Goal: Communication & Community: Answer question/provide support

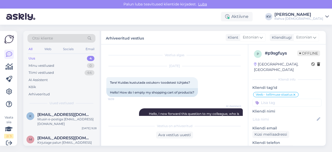
scroll to position [327, 0]
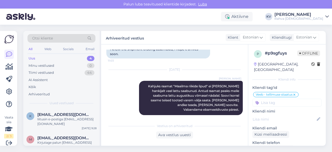
click at [53, 57] on div "Uus 4" at bounding box center [61, 58] width 68 height 7
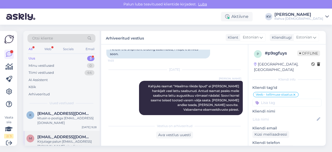
scroll to position [0, 0]
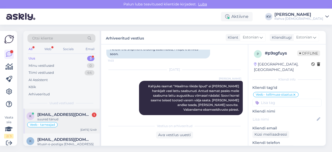
click at [63, 115] on span "[EMAIL_ADDRESS][DOMAIN_NAME]" at bounding box center [64, 114] width 54 height 5
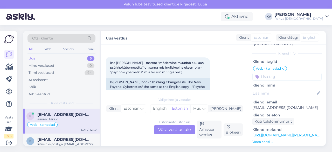
scroll to position [52, 0]
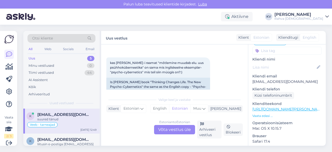
click at [285, 107] on link "[URL][DOMAIN_NAME][PERSON_NAME]" at bounding box center [288, 109] width 72 height 5
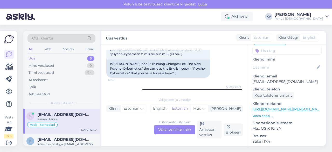
scroll to position [379, 0]
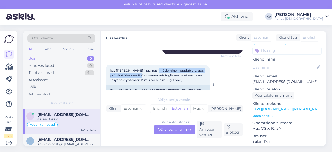
drag, startPoint x: 155, startPoint y: 71, endPoint x: 143, endPoint y: 75, distance: 13.1
click at [143, 75] on span "kas [PERSON_NAME]-i raamat "mõtlemine muudab elu. uus psühhoküberneetika" on sa…" at bounding box center [157, 74] width 94 height 13
copy span "mõtlemine muudab elu. uus psühhoküberneetika"
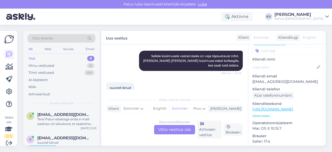
scroll to position [457, 0]
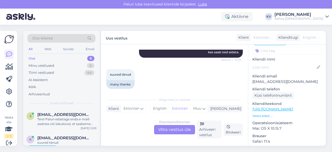
click at [177, 129] on div "Estonian to Estonian Võta vestlus üle" at bounding box center [174, 129] width 41 height 9
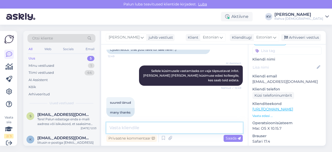
click at [154, 125] on textarea at bounding box center [174, 127] width 136 height 11
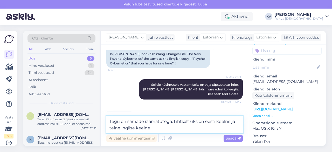
scroll to position [435, 0]
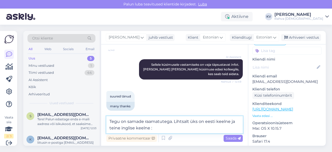
type textarea "Tegu on samade raamatutega. Lihtsalt üks on eesti keelne ja teine inglise keeln…"
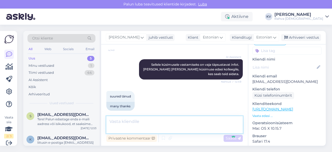
scroll to position [456, 0]
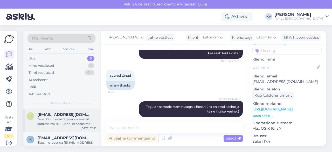
click at [64, 119] on div "Tere! Palun edastage enda e-maili aadress või isikukood, et saaksime teie konto…" at bounding box center [66, 121] width 59 height 9
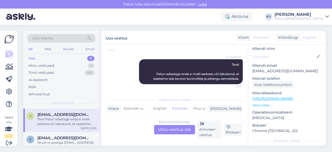
scroll to position [0, 0]
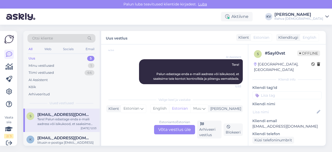
click at [37, 58] on div "Uus 5" at bounding box center [61, 58] width 68 height 7
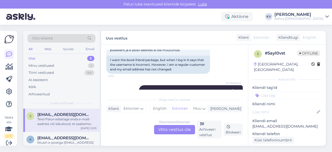
scroll to position [68, 0]
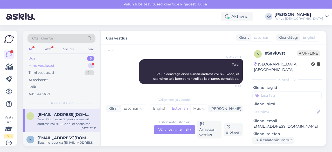
click at [47, 65] on div "Minu vestlused" at bounding box center [42, 65] width 26 height 5
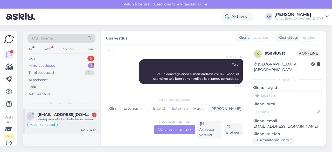
click at [62, 121] on div "suurepärane! aitäh teile! kena päeva!" at bounding box center [66, 119] width 59 height 5
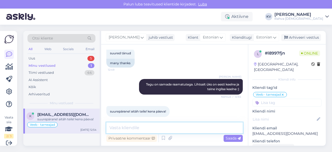
click at [157, 127] on textarea at bounding box center [174, 127] width 136 height 11
type textarea "Palun. Kaunist päeva :)"
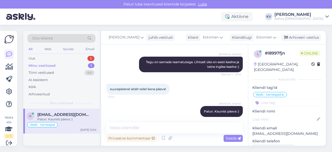
click at [283, 93] on icon at bounding box center [282, 95] width 3 height 4
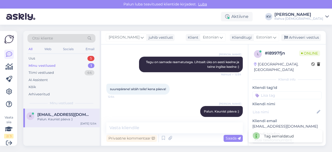
click at [275, 91] on input at bounding box center [286, 95] width 69 height 8
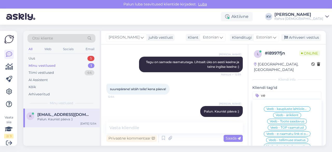
type input "v"
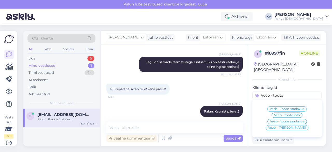
type input "Veeb - toote"
click at [288, 113] on span "Veeb - toote info" at bounding box center [287, 114] width 26 height 3
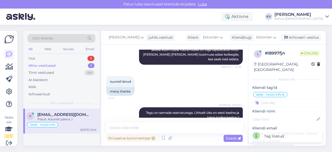
scroll to position [371, 0]
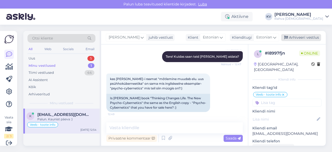
click at [296, 38] on div "Arhiveeri vestlus" at bounding box center [301, 37] width 40 height 7
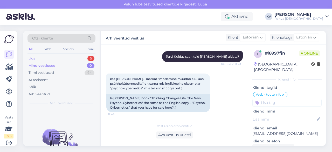
click at [56, 58] on div "Uus 5" at bounding box center [61, 58] width 68 height 7
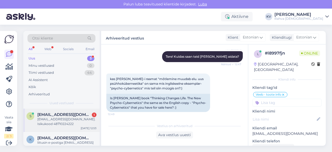
click at [61, 116] on span "[EMAIL_ADDRESS][DOMAIN_NAME]" at bounding box center [64, 114] width 54 height 5
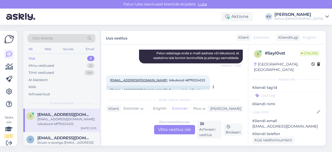
scroll to position [103, 0]
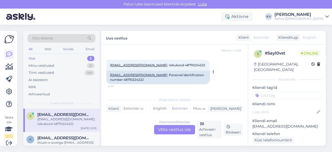
click at [166, 63] on span "[EMAIL_ADDRESS][DOMAIN_NAME] . Isikukood 48710224222" at bounding box center [157, 65] width 95 height 4
copy div "48710224222 12:57"
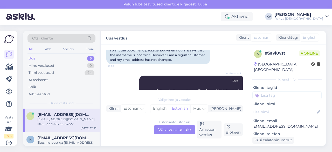
scroll to position [52, 0]
click at [172, 132] on div "Estonian to Estonian Võta vestlus üle" at bounding box center [174, 129] width 41 height 9
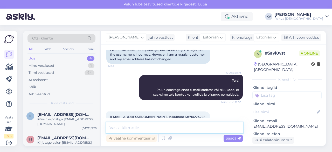
click at [142, 123] on textarea at bounding box center [174, 127] width 136 height 11
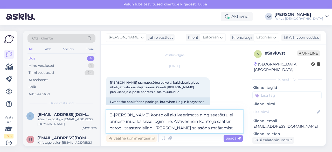
scroll to position [78, 0]
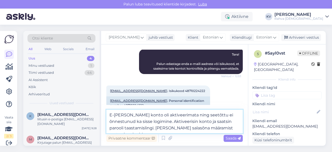
type textarea "E-[PERSON_NAME] konto oli aktiveerimata ning seetõttu ei õnnestunud ka sisse lo…"
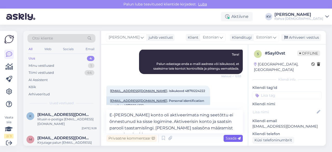
click at [232, 139] on span "Saada" at bounding box center [233, 138] width 15 height 5
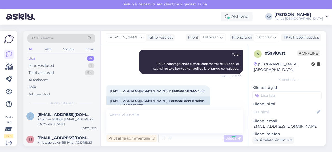
scroll to position [107, 0]
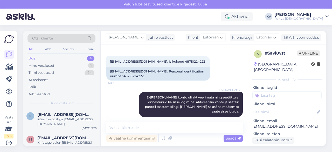
click at [291, 123] on p "[EMAIL_ADDRESS][DOMAIN_NAME]" at bounding box center [286, 125] width 69 height 5
copy p "[EMAIL_ADDRESS][DOMAIN_NAME]"
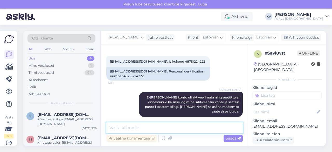
click at [138, 129] on textarea at bounding box center [174, 127] width 136 height 11
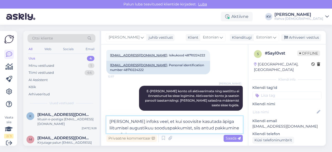
scroll to position [120, 0]
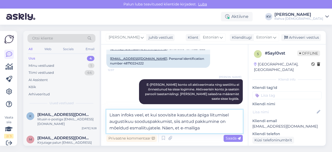
paste textarea "[EMAIL_ADDRESS][DOMAIN_NAME]"
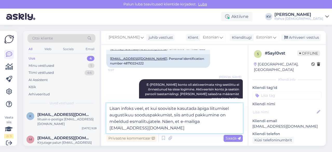
drag, startPoint x: 154, startPoint y: 127, endPoint x: 101, endPoint y: 130, distance: 52.5
click at [101, 130] on div "Vestlus algas [DATE] Soovin raamatusõbra paketti, kuid sisselogides ütleb, et v…" at bounding box center [174, 94] width 147 height 101
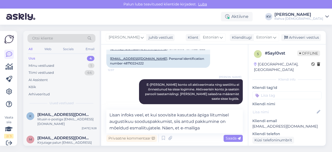
click at [271, 123] on p "[EMAIL_ADDRESS][DOMAIN_NAME]" at bounding box center [286, 125] width 69 height 5
copy p "[EMAIL_ADDRESS][DOMAIN_NAME]"
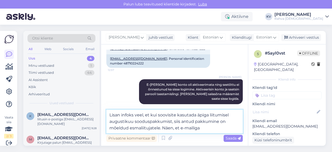
click at [210, 127] on textarea "Lisan infoks veel, et kui soovisite kasutada äpiga liitumisel augustikuu soodus…" at bounding box center [174, 121] width 136 height 24
paste textarea "[EMAIL_ADDRESS][DOMAIN_NAME]"
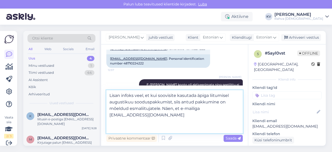
click at [109, 115] on textarea "Lisan infoks veel, et kui soovisite kasutada äpiga liitumisel augustikuu soodus…" at bounding box center [174, 111] width 136 height 43
click at [176, 119] on textarea "Lisan infoks veel, et kui soovisite kasutada äpiga liitumisel augustikuu soodus…" at bounding box center [174, 111] width 136 height 43
click at [161, 116] on textarea "Lisan infoks veel, et kui soovisite kasutada äpiga liitumisel augustikuu soodus…" at bounding box center [174, 111] width 136 height 43
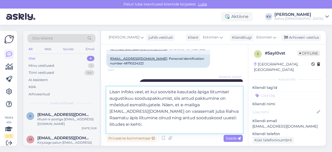
type textarea "Lisan infoks veel, et kui soovisite kasutada äpiga liitumisel augustikuu soodus…"
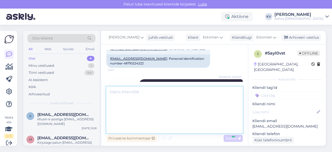
scroll to position [157, 0]
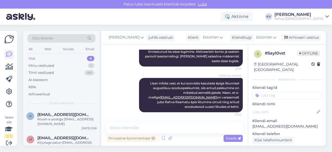
click at [274, 91] on input at bounding box center [286, 95] width 69 height 8
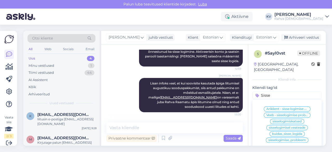
type input "Sisse"
click at [281, 113] on span "Veeb - sisselogimise probleem" at bounding box center [286, 114] width 41 height 3
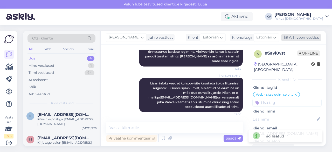
click at [305, 37] on div "Arhiveeri vestlus" at bounding box center [301, 37] width 40 height 7
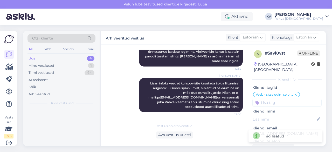
scroll to position [159, 0]
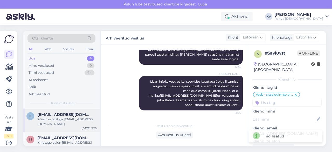
click at [57, 121] on div "liitusin e-postiga [EMAIL_ADDRESS][DOMAIN_NAME]" at bounding box center [66, 121] width 59 height 9
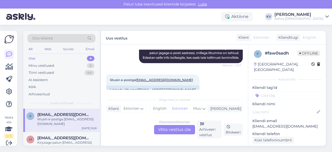
scroll to position [166, 0]
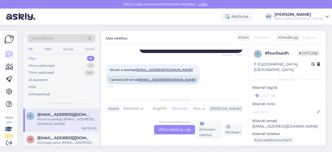
click at [178, 130] on div "Estonian to Estonian Võta vestlus üle" at bounding box center [174, 129] width 41 height 9
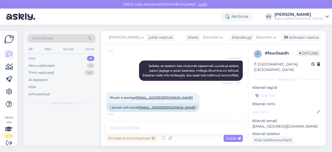
scroll to position [138, 0]
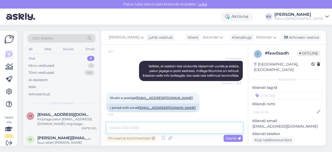
click at [130, 126] on textarea at bounding box center [174, 127] width 136 height 11
paste textarea "Tänan, et [PERSON_NAME]. Kas vajutasid [PERSON_NAME] sooduskoodi kirjutamist ka…"
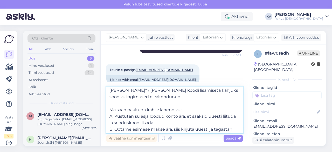
scroll to position [0, 0]
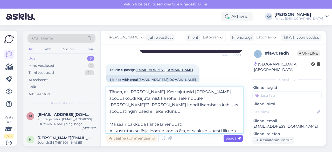
type textarea "Tänan, et [PERSON_NAME]. Kas vajutasid [PERSON_NAME] sooduskoodi kirjutamist ka…"
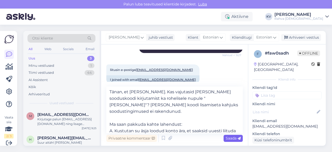
click at [232, 137] on span "Saada" at bounding box center [233, 138] width 15 height 5
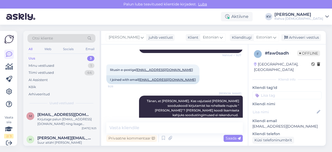
scroll to position [203, 0]
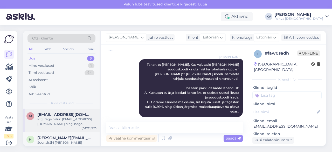
click at [46, 121] on div "Kirjutage palun [EMAIL_ADDRESS][DOMAIN_NAME] ning lisage probleem ja enda isiku…" at bounding box center [66, 121] width 59 height 9
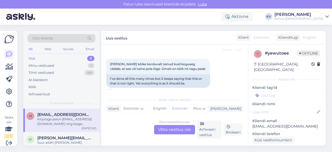
scroll to position [179, 0]
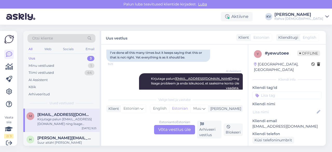
click at [167, 130] on div "Estonian to Estonian Võta vestlus üle" at bounding box center [174, 129] width 41 height 9
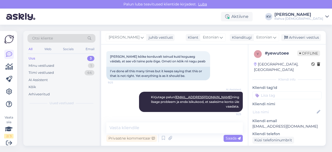
scroll to position [151, 0]
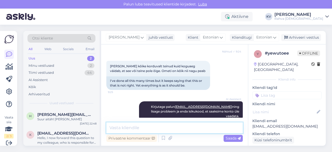
click at [132, 126] on textarea at bounding box center [174, 127] width 136 height 11
type textarea "P"
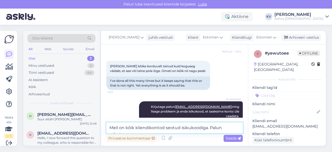
scroll to position [157, 0]
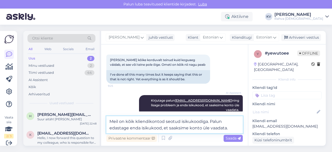
type textarea "Meil on kõik kliendikontod seotud isikukoodiga. Palun edastage enda isikukood, …"
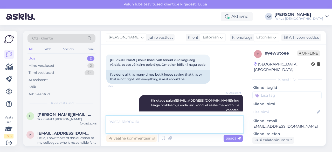
scroll to position [178, 0]
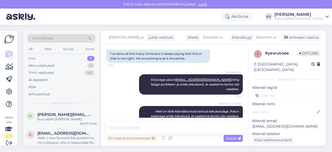
click at [285, 91] on input at bounding box center [286, 95] width 69 height 8
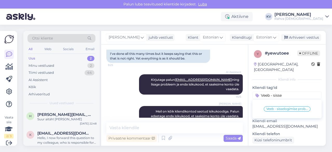
type input "Veeb - sisse"
click at [281, 107] on span "Veeb - sisselogimise probleem" at bounding box center [286, 108] width 41 height 3
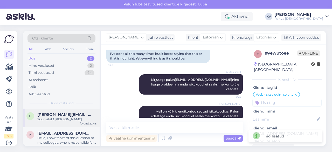
click at [63, 117] on div "Suur aitäh! [PERSON_NAME]" at bounding box center [66, 119] width 59 height 5
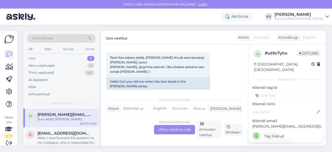
scroll to position [13, 0]
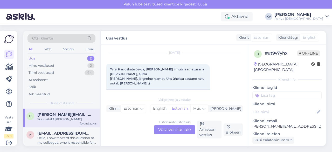
click at [184, 131] on div "Estonian to Estonian Võta vestlus üle" at bounding box center [174, 129] width 41 height 9
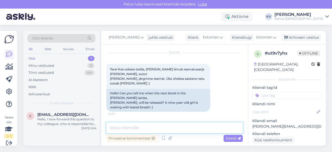
click at [157, 124] on textarea at bounding box center [174, 127] width 136 height 11
type textarea "T"
type textarea "E"
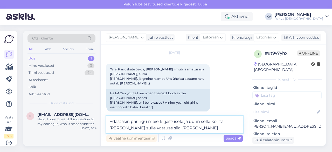
type textarea "Edastasin päringu meie kirjastusele ja uurin selle kohta. [PERSON_NAME] sulle v…"
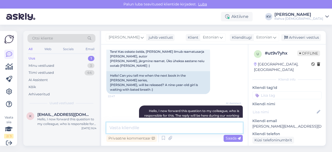
scroll to position [0, 0]
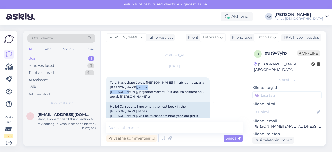
drag, startPoint x: 110, startPoint y: 91, endPoint x: 140, endPoint y: 91, distance: 30.6
click at [140, 91] on div "Tere! Kas oskate öelda, [PERSON_NAME] ilmub raamatusarja [PERSON_NAME], autor […" at bounding box center [158, 89] width 104 height 25
copy span "[PERSON_NAME]"
click at [56, 125] on div "Hello, I now forward this question to my colleague, who is responsible for this…" at bounding box center [66, 121] width 59 height 9
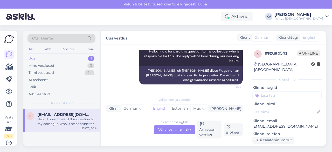
scroll to position [67, 0]
click at [175, 131] on div "German to English Võta vestlus üle" at bounding box center [174, 129] width 41 height 9
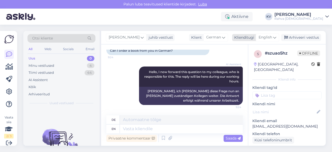
click at [266, 34] on span "English" at bounding box center [265, 37] width 13 height 6
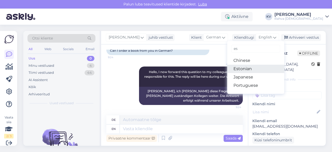
type input "es"
click at [244, 71] on link "Estonian" at bounding box center [255, 69] width 57 height 8
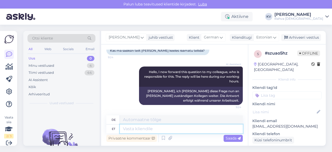
click at [151, 129] on textarea at bounding box center [181, 128] width 123 height 9
type textarea "Saadame"
type textarea "Wir versenden"
type textarea "Saadame ka S"
type textarea "Wir versenden auch"
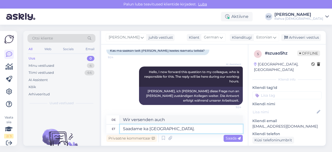
type textarea "Saadame ka [GEOGRAPHIC_DATA]. O"
type textarea "Wir versenden auch nach [GEOGRAPHIC_DATA]."
type textarea "Saadame ka [GEOGRAPHIC_DATA]. Ostu vormis"
type textarea "Wir liefern auch nach [GEOGRAPHIC_DATA]."
type textarea "Saadame ka [GEOGRAPHIC_DATA]. Ostu vormistades vali"
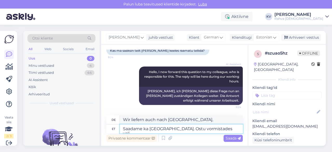
type textarea "Wir versenden auch nach [GEOGRAPHIC_DATA]. Beim Abschluss Ihres Einkaufs"
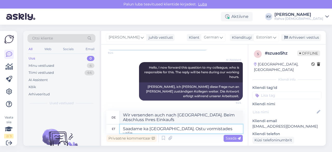
scroll to position [51, 0]
type textarea "Saadame ka [GEOGRAPHIC_DATA]. Ostu vormistades valige"
type textarea "Wir versenden auch nach [GEOGRAPHIC_DATA]. Wählen Sie beim Kauf"
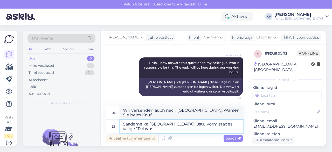
scroll to position [56, 0]
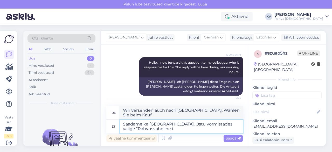
type textarea "Saadame ka [GEOGRAPHIC_DATA]. Ostu vormistades valige "Rahvusvaheline tr"
type textarea "Wir versenden auch nach [GEOGRAPHIC_DATA]. Wählen Sie beim Kauf „International“…"
type textarea "Saadame ka [GEOGRAPHIC_DATA]. Ostu vormistades valige "Rahvusvaheline transport…"
type textarea "Wir versenden auch nach [GEOGRAPHIC_DATA]. Wählen Sie beim Kauf „Internationale…"
type textarea "Saadame ka [GEOGRAPHIC_DATA]. Ostu vormistades valige "Rahvusvaheline transport…"
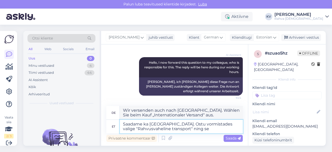
type textarea "Wir versenden auch nach [GEOGRAPHIC_DATA]. Wählen Sie beim Abschluss Ihres Eink…"
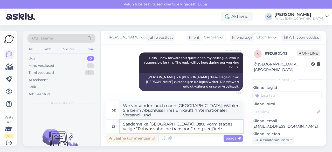
type textarea "Saadame ka [GEOGRAPHIC_DATA]. Ostu vormistades valige "Rahvusvaheline transport…"
type textarea "Wir versenden auch nach [GEOGRAPHIC_DATA]. Wählen Sie beim Abschluss Ihres Eink…"
type textarea "Saadame ka [GEOGRAPHIC_DATA]. Ostu vormistades valige "Rahvusvaheline transport…"
type textarea "Wir versenden auch nach [GEOGRAPHIC_DATA]. Wählen Sie beim Abschluss Ihres Eink…"
type textarea "Saadame ka [GEOGRAPHIC_DATA]. Ostu vormistades valige "Rahvusvaheline transport…"
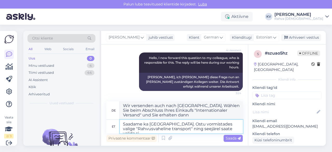
scroll to position [65, 0]
type textarea "Wir versenden auch nach [GEOGRAPHIC_DATA]. Wählen Sie beim Abschluss Ihres Eink…"
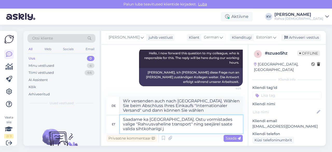
type textarea "Saadame ka [GEOGRAPHIC_DATA]. Ostu vormistades valige "Rahvusvaheline transport…"
type textarea "Wir versenden auch nach [GEOGRAPHIC_DATA]. Wählen Sie beim Abschluss Ihres Eink…"
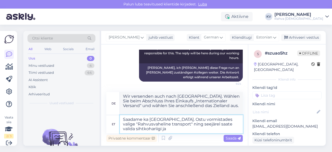
type textarea "Saadame ka [GEOGRAPHIC_DATA]. Ostu vormistades valige "Rahvusvaheline transport…"
type textarea "Wir versenden auch nach [GEOGRAPHIC_DATA]. Wählen Sie beim Abschluss Ihres Eink…"
type textarea "Saadame ka [GEOGRAPHIC_DATA]. Ostu vormistades valige "Rahvusvaheline transport…"
type textarea "Wir versenden auch nach [GEOGRAPHIC_DATA]. Wählen Sie beim Abschluss Ihres Eink…"
type textarea "Saadame ka [GEOGRAPHIC_DATA]. Ostu vormistades valige "Rahvusvaheline transport…"
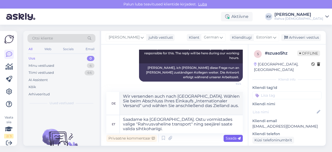
click at [234, 138] on span "Saada" at bounding box center [233, 138] width 15 height 5
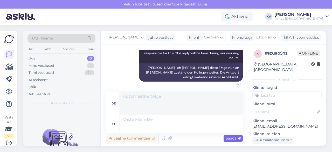
scroll to position [107, 0]
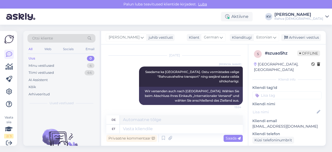
click at [271, 96] on input at bounding box center [286, 95] width 69 height 8
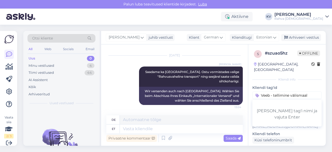
type input "Veeb - tellimine välismaale"
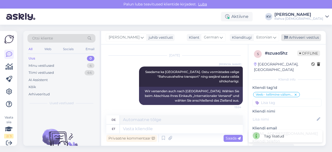
click at [301, 39] on div "Arhiveeri vestlus" at bounding box center [301, 37] width 40 height 7
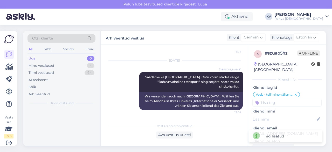
scroll to position [102, 0]
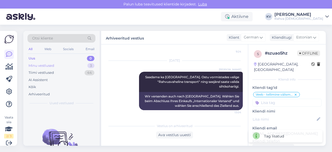
click at [47, 65] on div "Minu vestlused" at bounding box center [42, 65] width 26 height 5
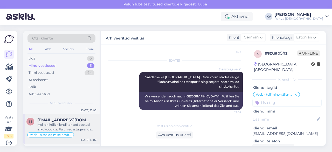
scroll to position [38, 0]
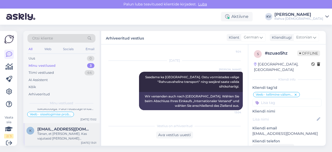
click at [60, 133] on div "Tänan, et [PERSON_NAME]. Kas vajutasid [PERSON_NAME] sooduskoodi kirjutamist ka…" at bounding box center [66, 135] width 59 height 9
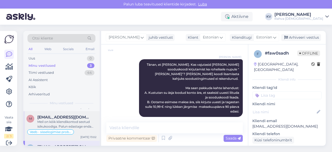
scroll to position [12, 0]
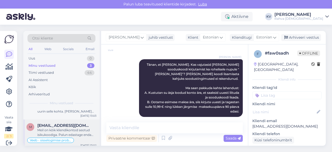
click at [62, 124] on span "[EMAIL_ADDRESS][DOMAIN_NAME]" at bounding box center [64, 125] width 54 height 5
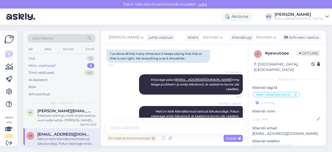
scroll to position [0, 0]
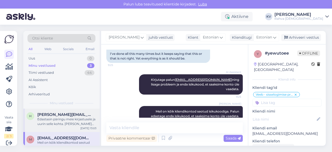
click at [57, 121] on div "Edastasin päringu meie kirjastusele ja uurin selle kohta. [PERSON_NAME] sulle v…" at bounding box center [66, 121] width 59 height 9
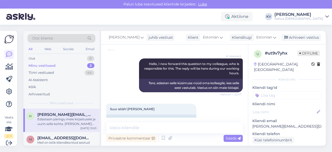
scroll to position [127, 0]
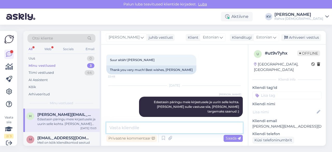
click at [146, 129] on textarea at bounding box center [174, 127] width 136 height 11
type textarea "Kahjuks hetkel lähiajal uut osa ilmumas ei ole."
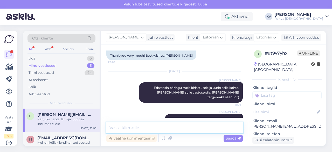
scroll to position [149, 0]
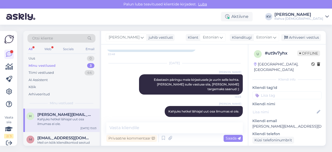
click at [274, 92] on input at bounding box center [286, 95] width 69 height 8
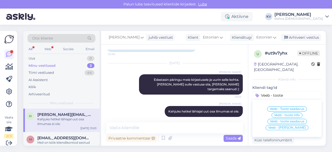
type input "Veeb - toote"
click at [289, 107] on span "Veeb - Toote saadavus" at bounding box center [287, 108] width 34 height 3
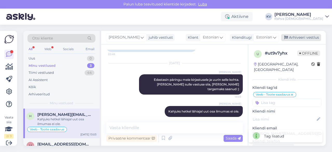
click at [303, 38] on div "Arhiveeri vestlus" at bounding box center [301, 37] width 40 height 7
